Goal: Navigation & Orientation: Find specific page/section

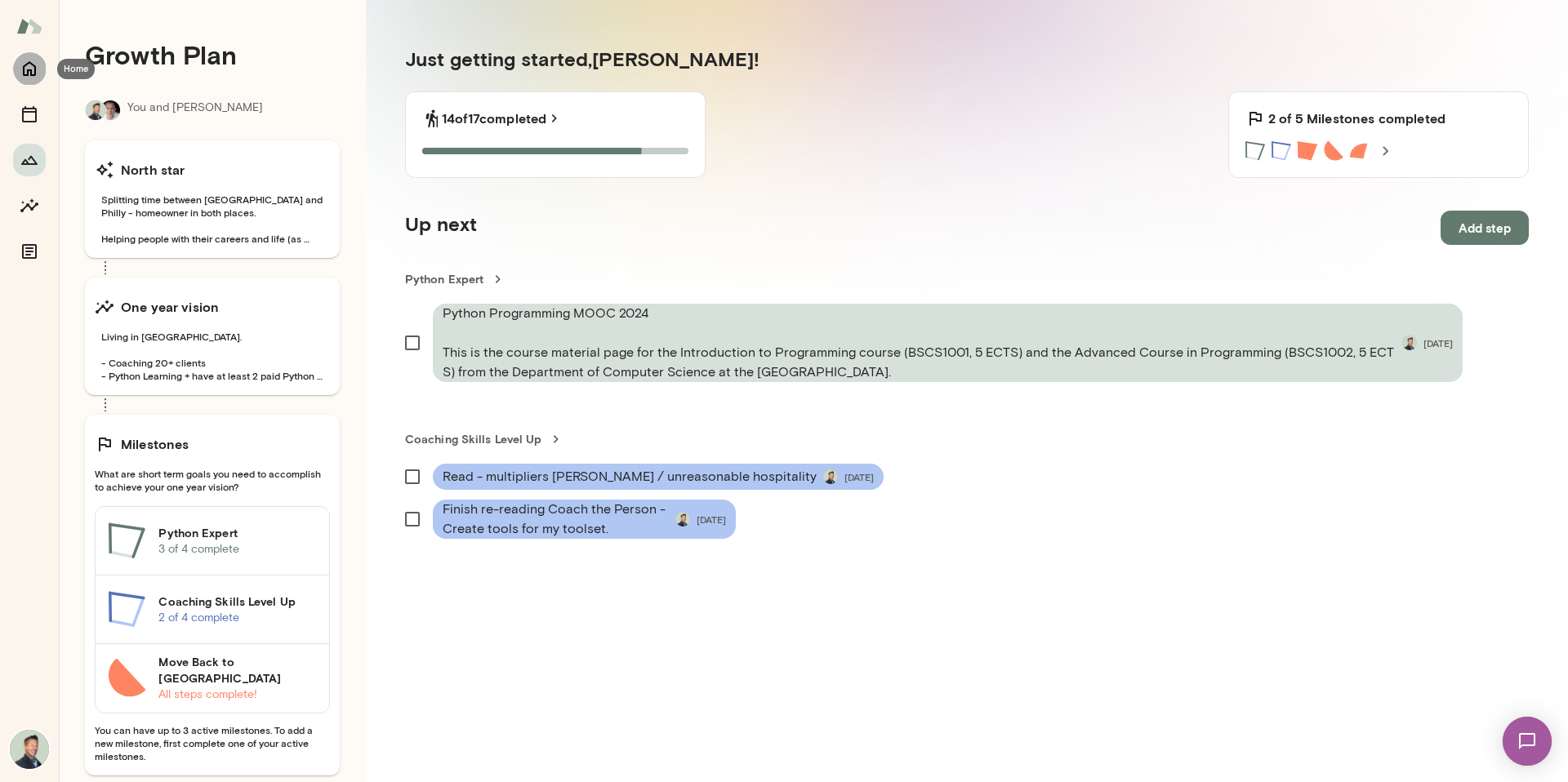
click at [33, 67] on icon "Home" at bounding box center [29, 68] width 20 height 20
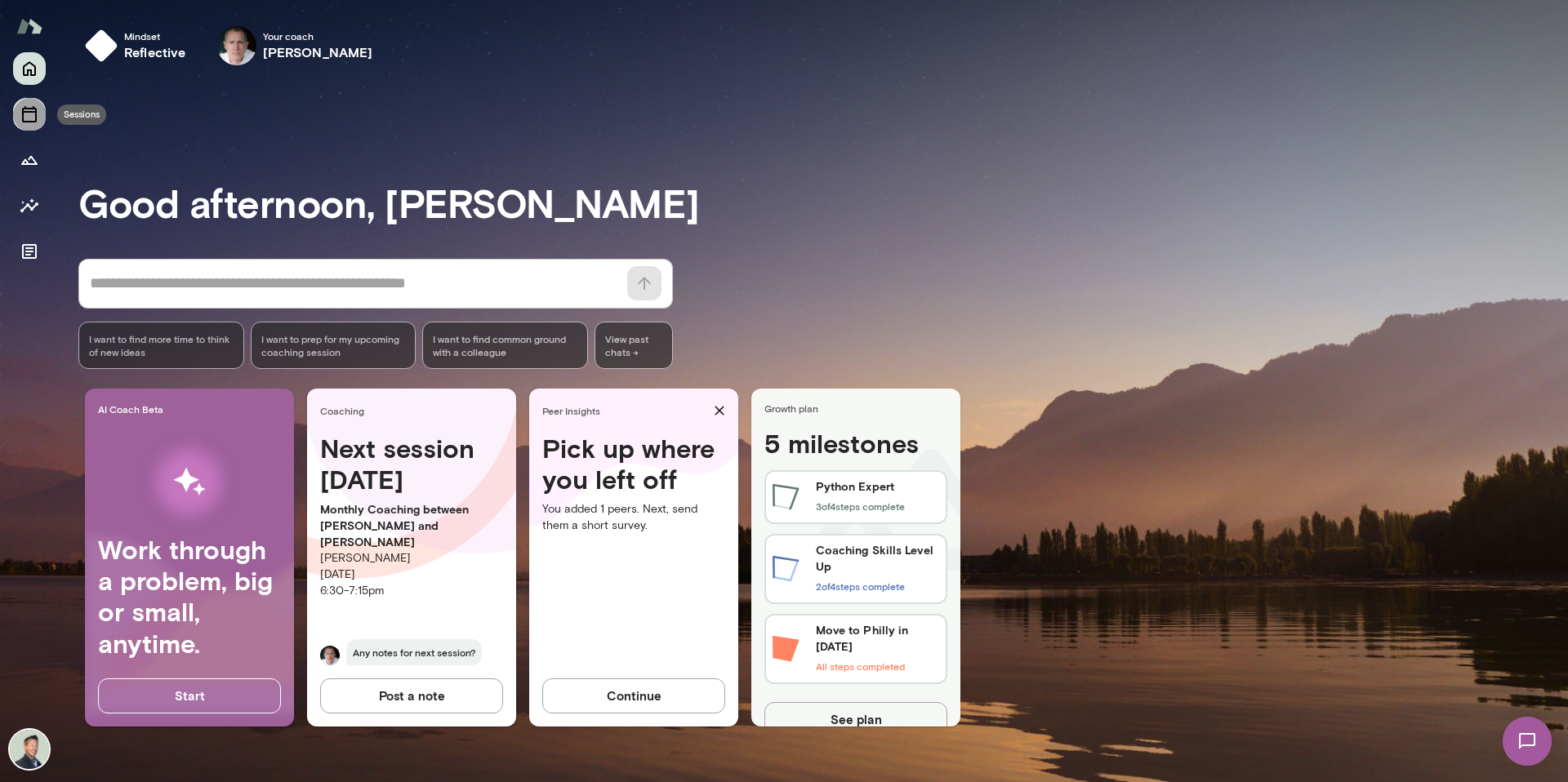
click at [30, 125] on button "Sessions" at bounding box center [29, 113] width 33 height 33
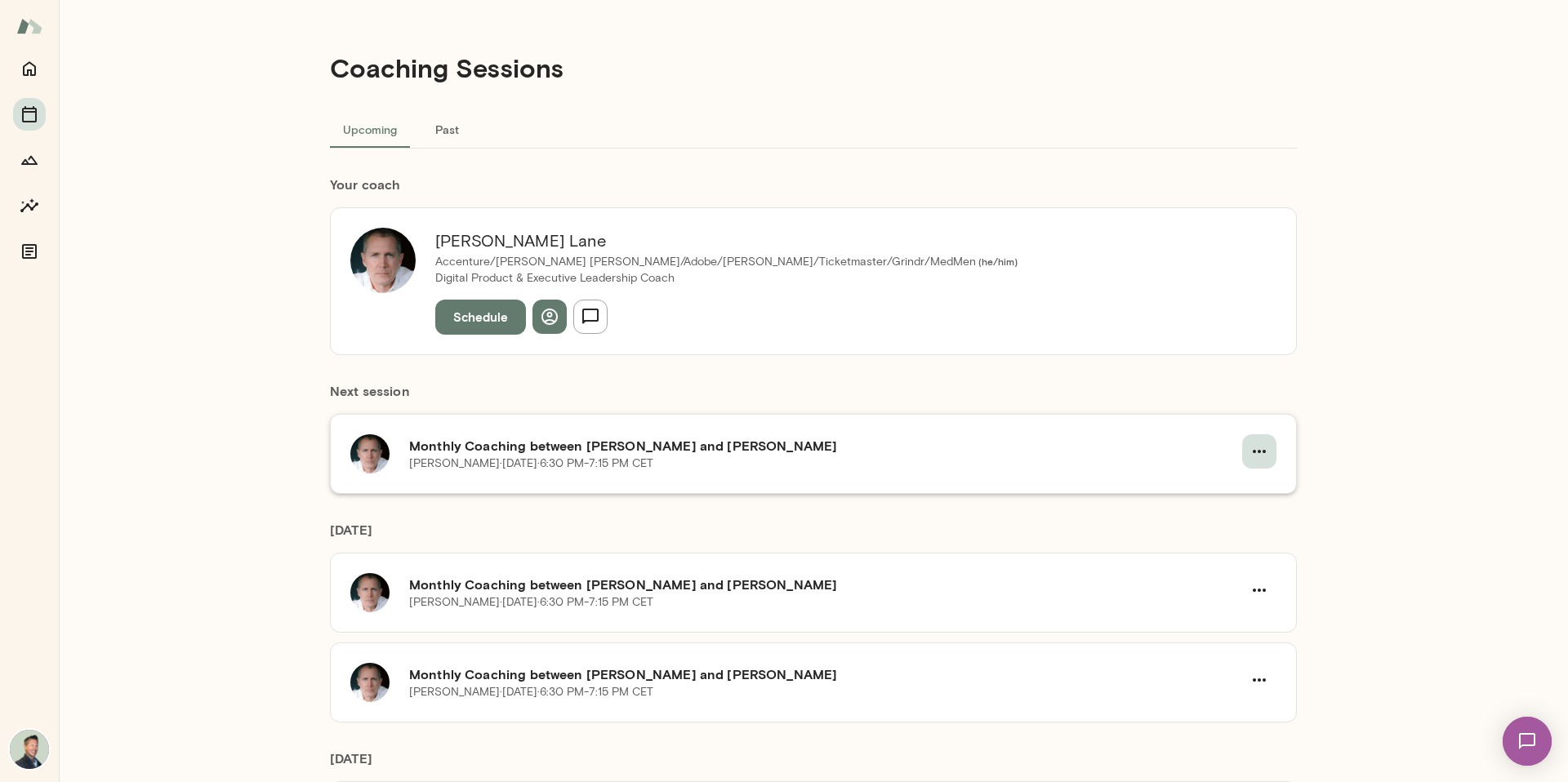
click at [1242, 458] on button "button" at bounding box center [1259, 451] width 34 height 34
click at [1199, 482] on span "Reschedule" at bounding box center [1225, 489] width 71 height 20
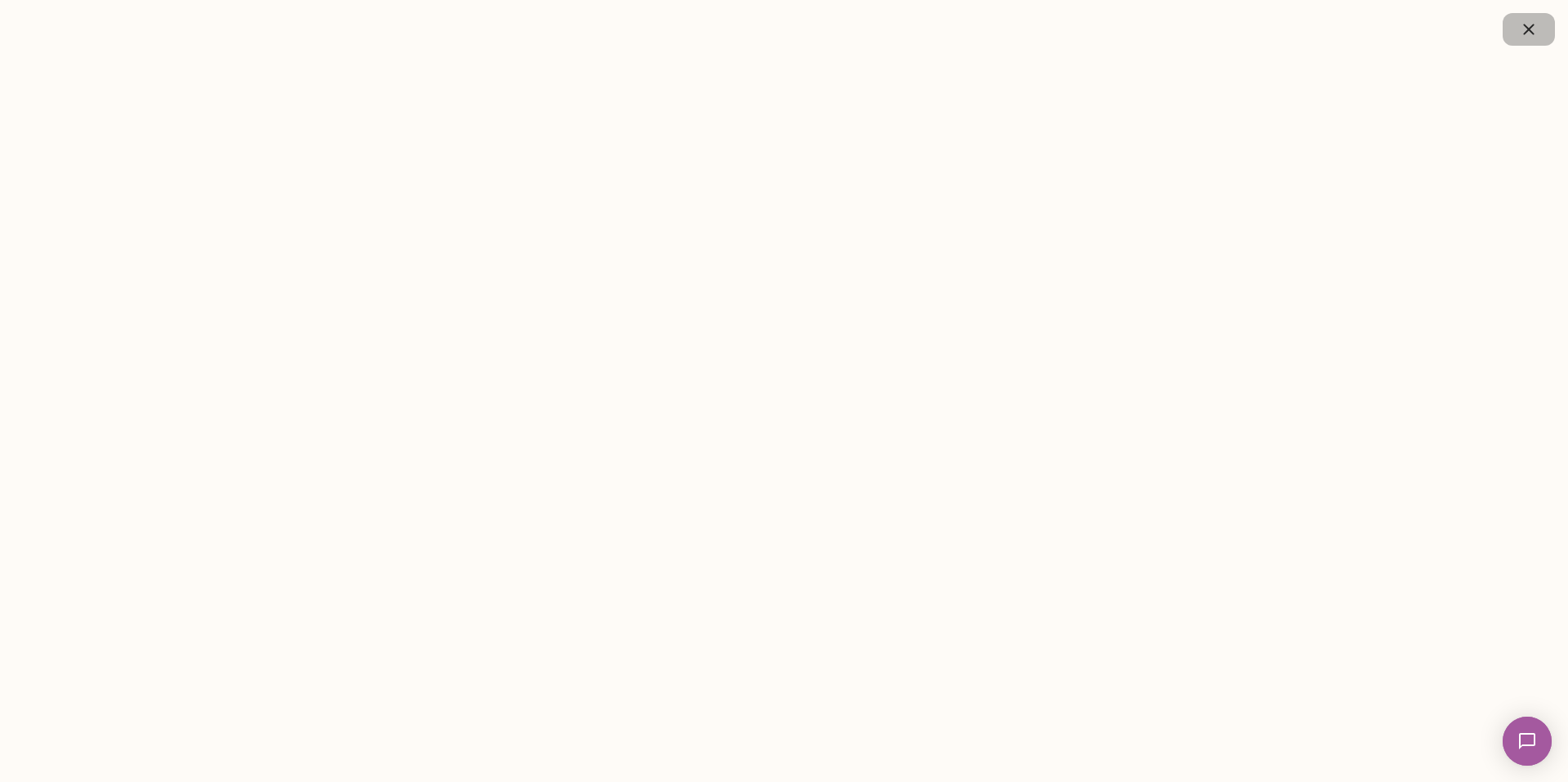
click at [1521, 33] on icon "button" at bounding box center [1529, 29] width 20 height 20
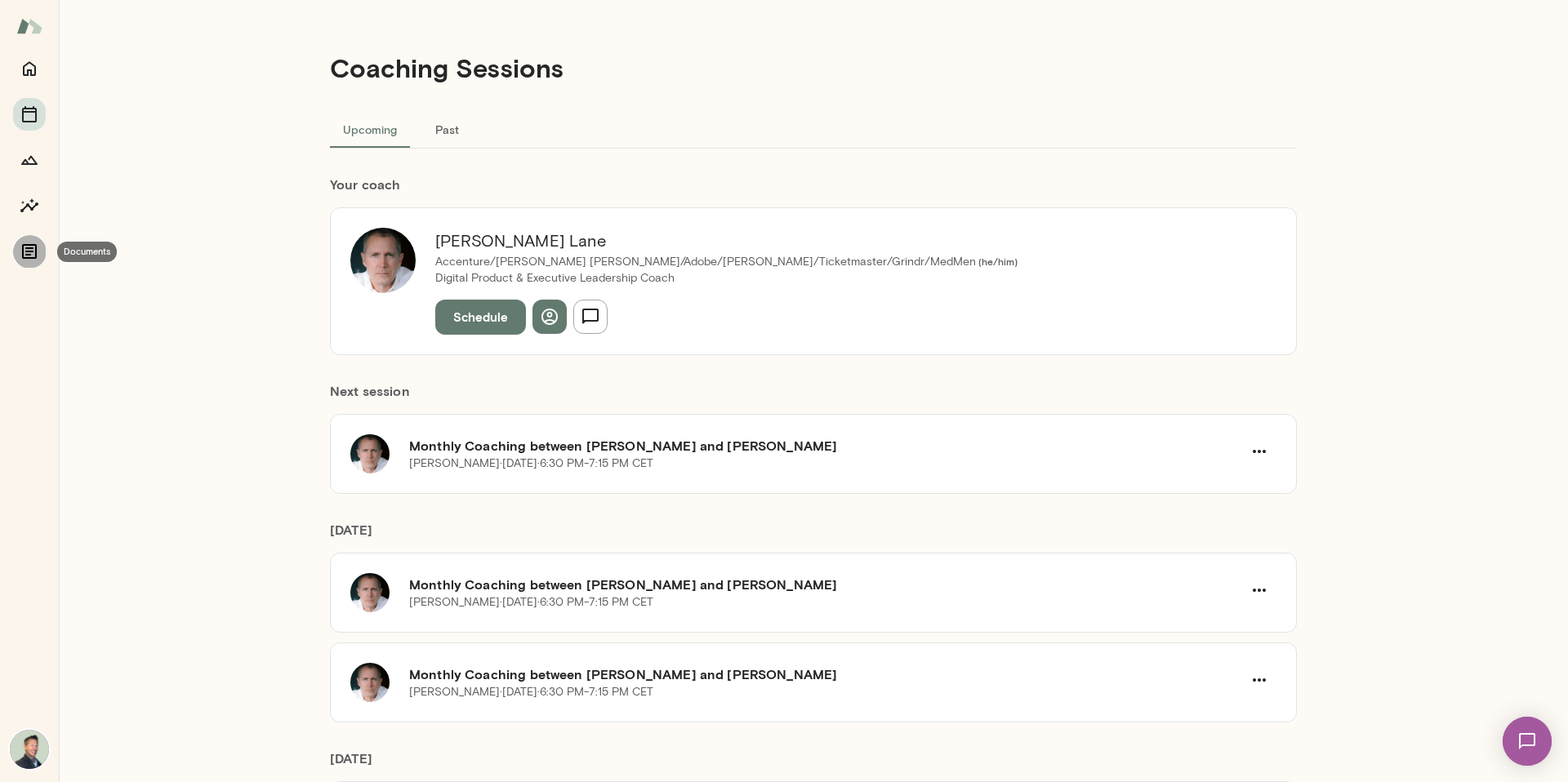
click at [33, 258] on icon "Documents" at bounding box center [30, 252] width 15 height 15
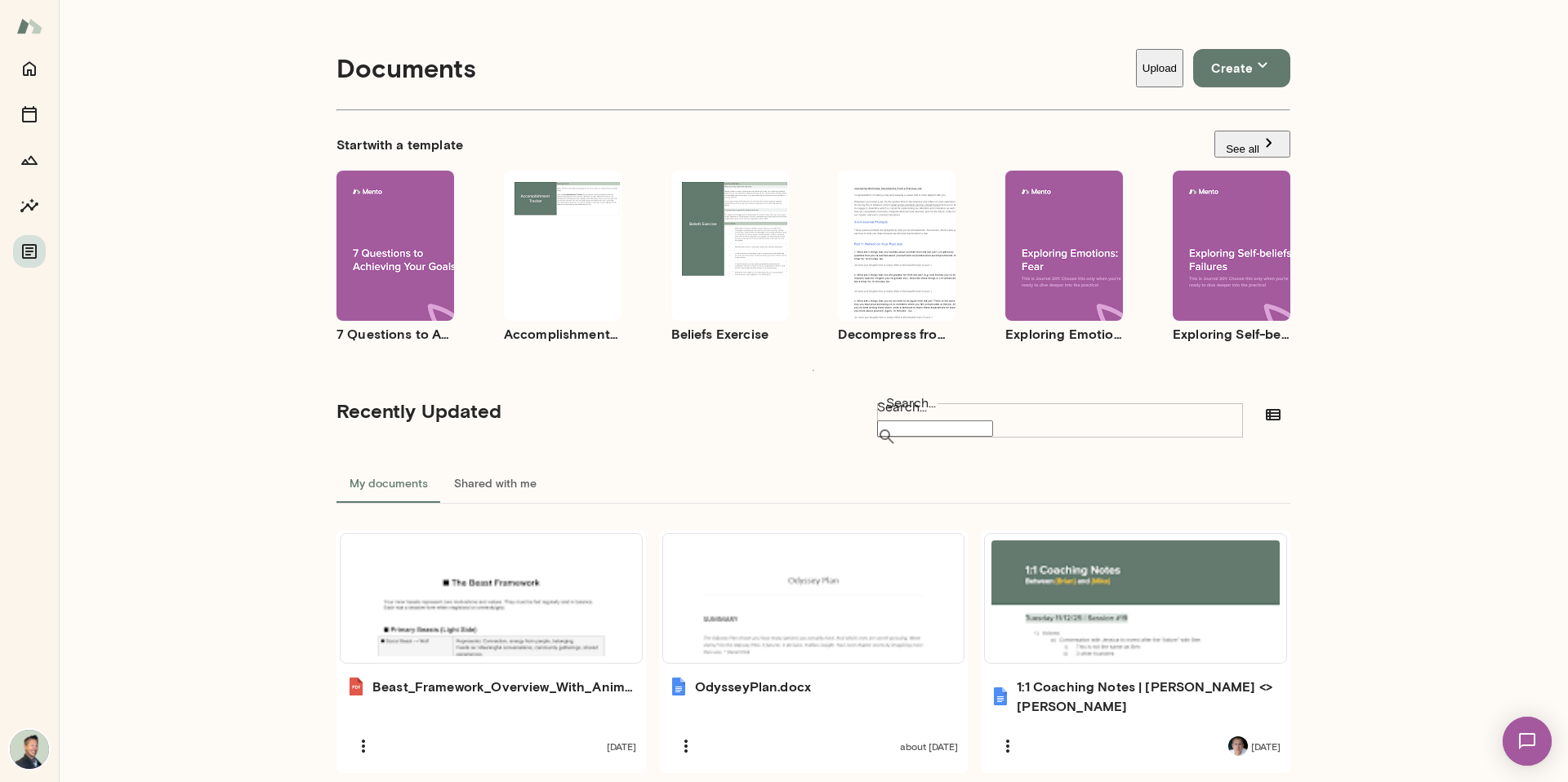
click at [1535, 735] on img at bounding box center [1527, 741] width 67 height 67
click at [1535, 735] on img at bounding box center [1527, 741] width 49 height 49
click at [33, 163] on icon "Growth Plan" at bounding box center [29, 160] width 20 height 20
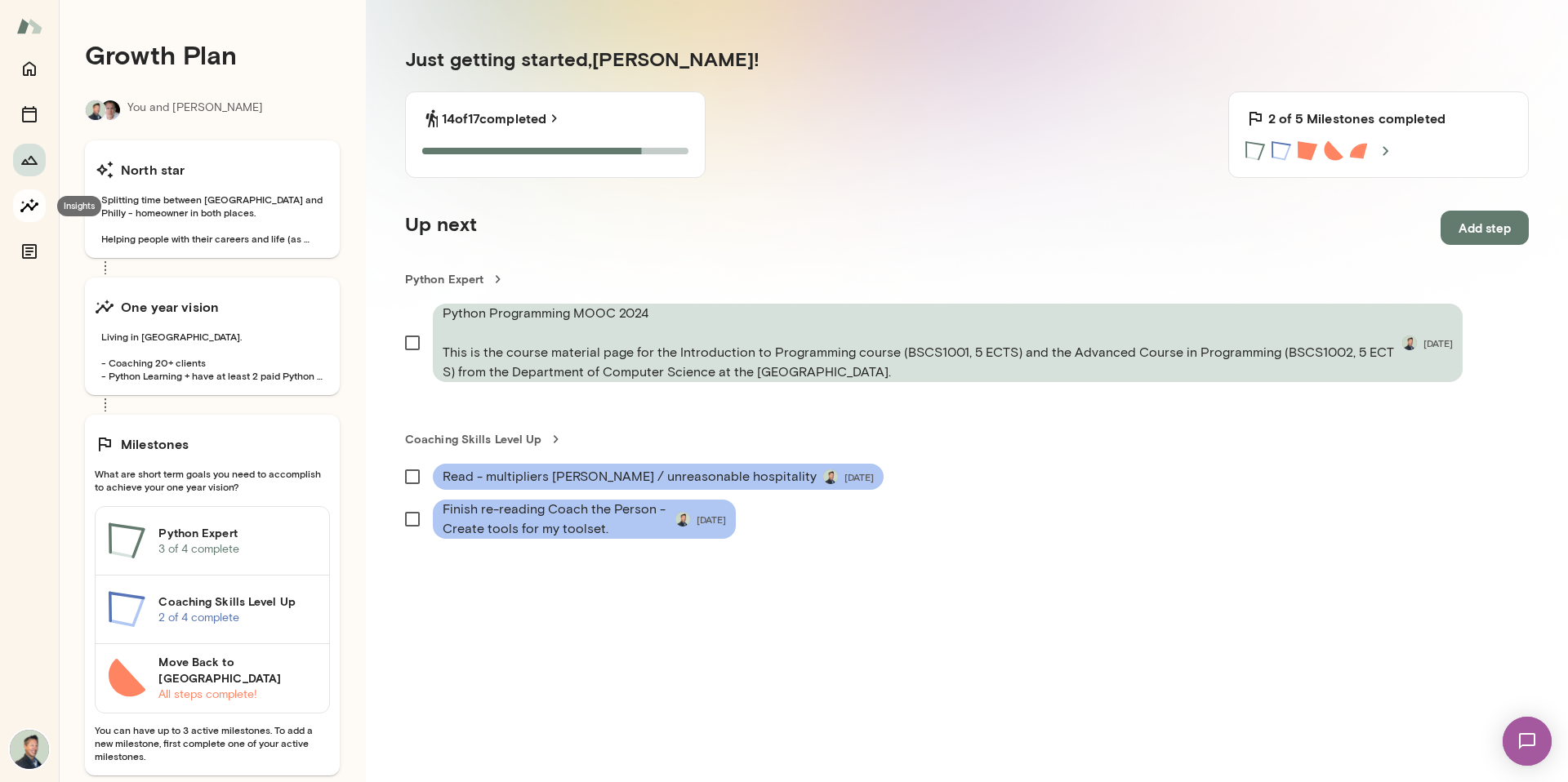
click at [44, 208] on button "Insights" at bounding box center [29, 205] width 33 height 33
